Goal: Find contact information: Find contact information

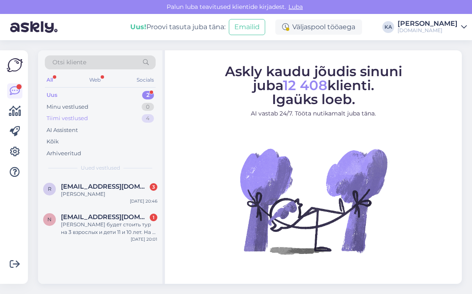
click at [73, 120] on div "Tiimi vestlused" at bounding box center [67, 118] width 41 height 8
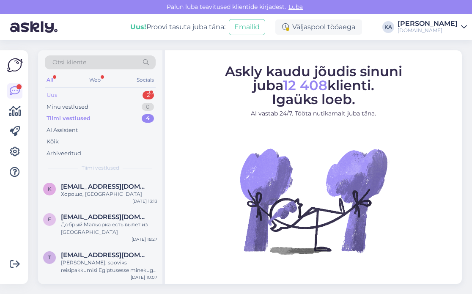
click at [62, 91] on div "Uus 2" at bounding box center [100, 95] width 111 height 12
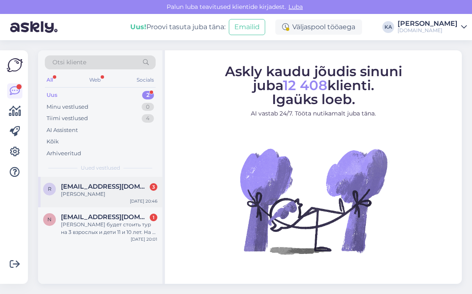
click at [107, 194] on div "[PERSON_NAME]" at bounding box center [109, 194] width 96 height 8
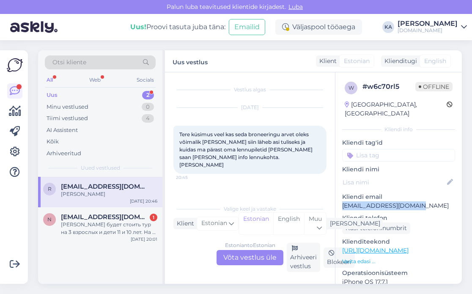
drag, startPoint x: 423, startPoint y: 194, endPoint x: 343, endPoint y: 195, distance: 79.9
click at [343, 201] on p "[EMAIL_ADDRESS][DOMAIN_NAME]" at bounding box center [398, 205] width 113 height 9
copy p "[EMAIL_ADDRESS][DOMAIN_NAME]"
click at [79, 62] on span "Otsi kliente" at bounding box center [69, 62] width 34 height 9
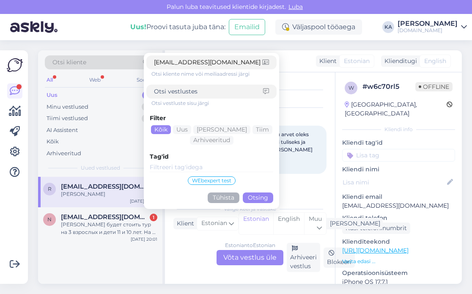
type input "[EMAIL_ADDRESS][DOMAIN_NAME]"
click at [259, 194] on button "Otsing" at bounding box center [258, 197] width 30 height 11
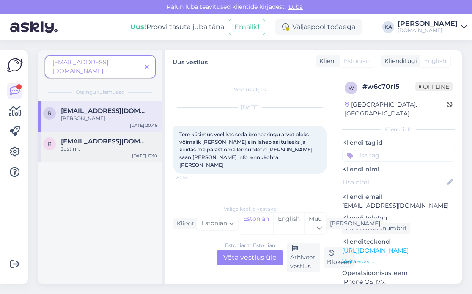
click at [94, 137] on span "[EMAIL_ADDRESS][DOMAIN_NAME]" at bounding box center [105, 141] width 88 height 8
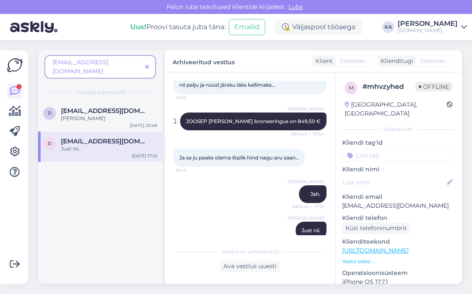
scroll to position [248, 0]
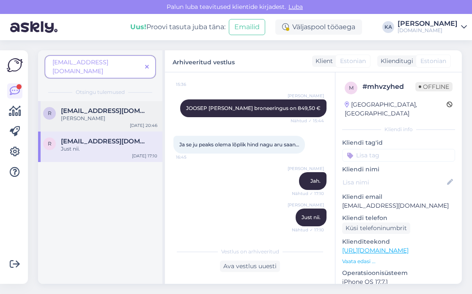
click at [102, 115] on div "[PERSON_NAME]" at bounding box center [109, 119] width 96 height 8
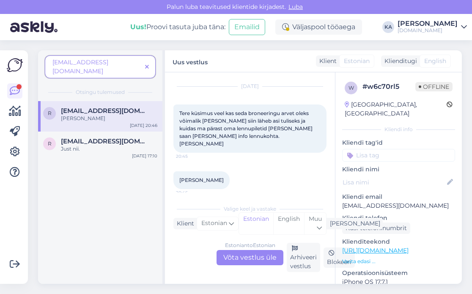
scroll to position [63, 0]
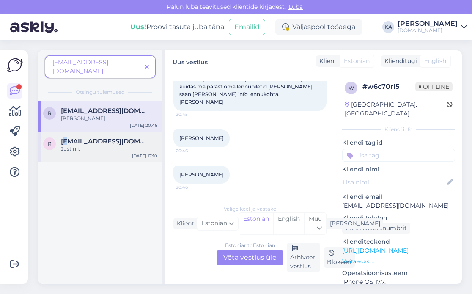
click at [65, 137] on span "[EMAIL_ADDRESS][DOMAIN_NAME]" at bounding box center [105, 141] width 88 height 8
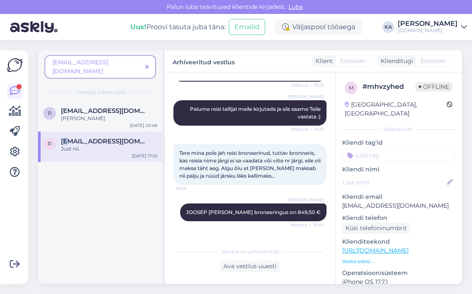
scroll to position [163, 0]
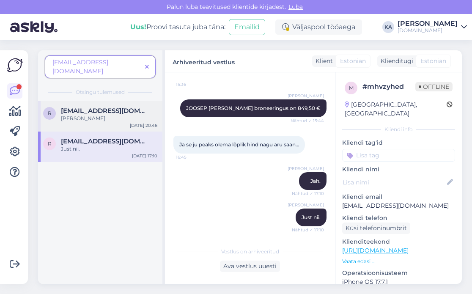
click at [101, 107] on span "[EMAIL_ADDRESS][DOMAIN_NAME]" at bounding box center [105, 111] width 88 height 8
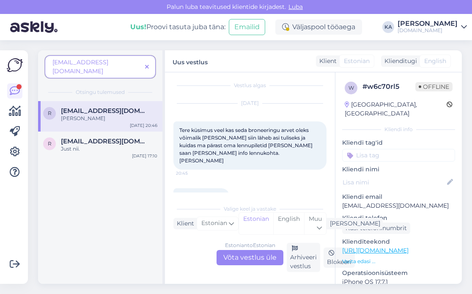
scroll to position [0, 0]
